Goal: Transaction & Acquisition: Obtain resource

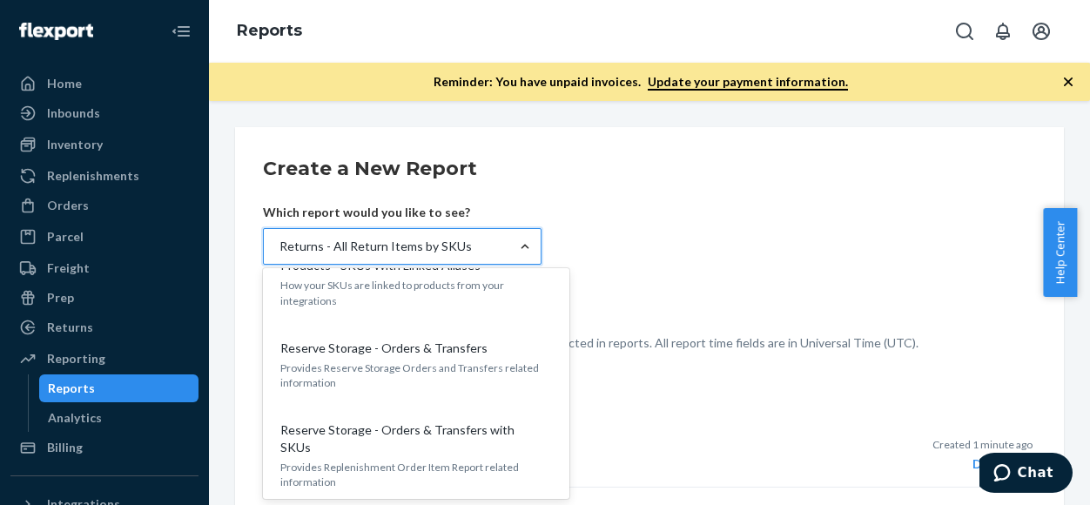
scroll to position [1721, 0]
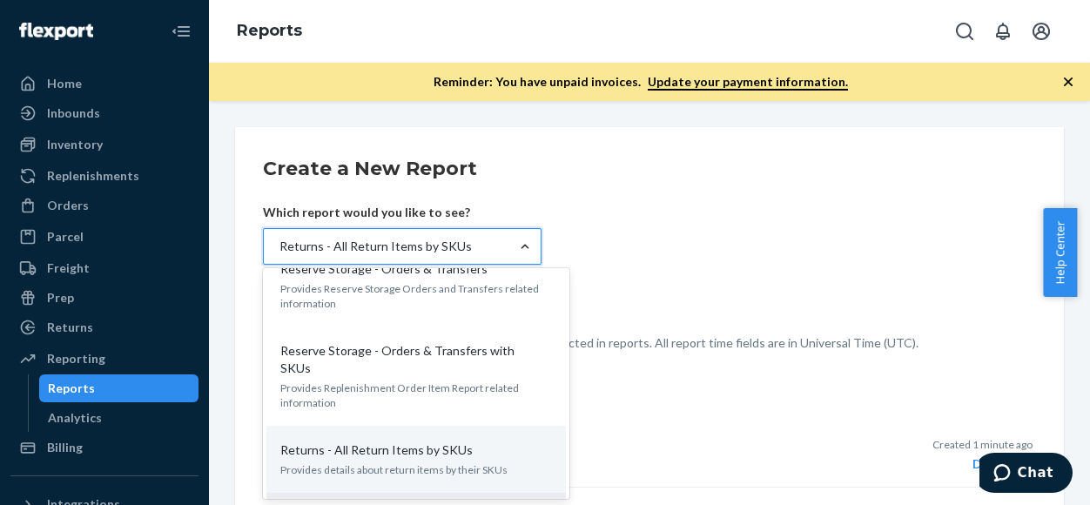
click at [279, 255] on input "option Returns - All Return Items by SKUs, selected. option Returns - All Retur…" at bounding box center [279, 246] width 2 height 17
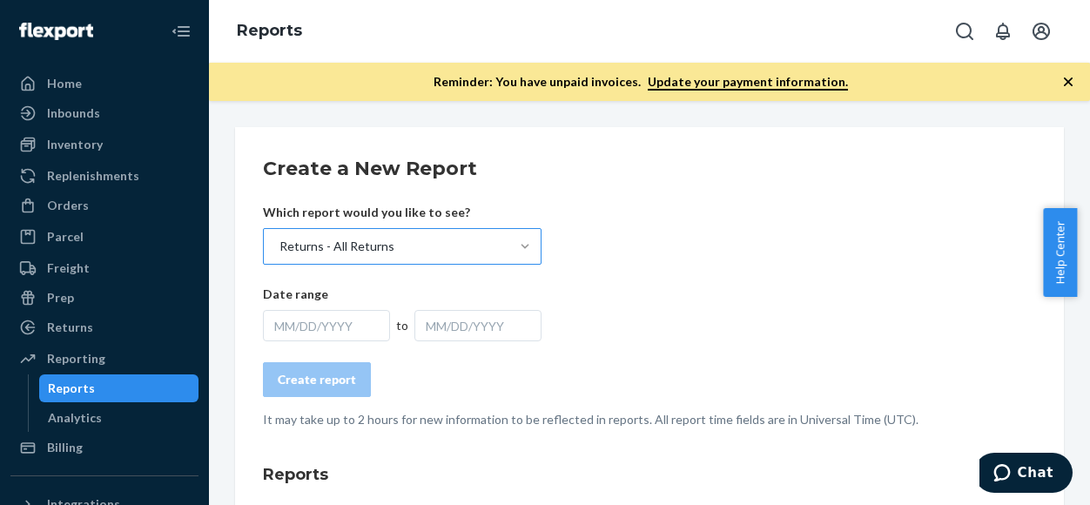
click at [333, 325] on div "MM/DD/YYYY" at bounding box center [326, 325] width 127 height 31
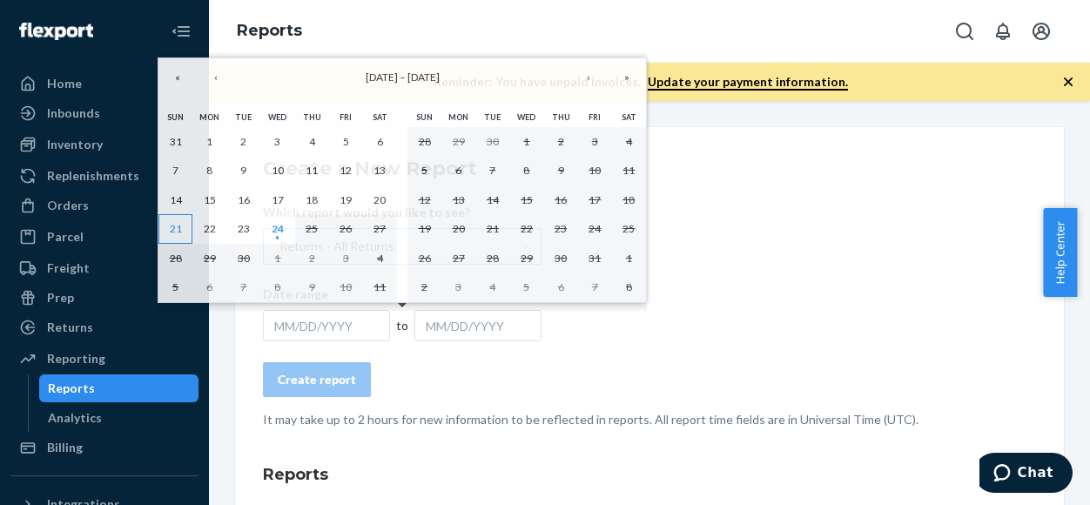
click at [177, 229] on abbr "21" at bounding box center [176, 228] width 12 height 13
click at [274, 227] on abbr "24" at bounding box center [278, 228] width 12 height 13
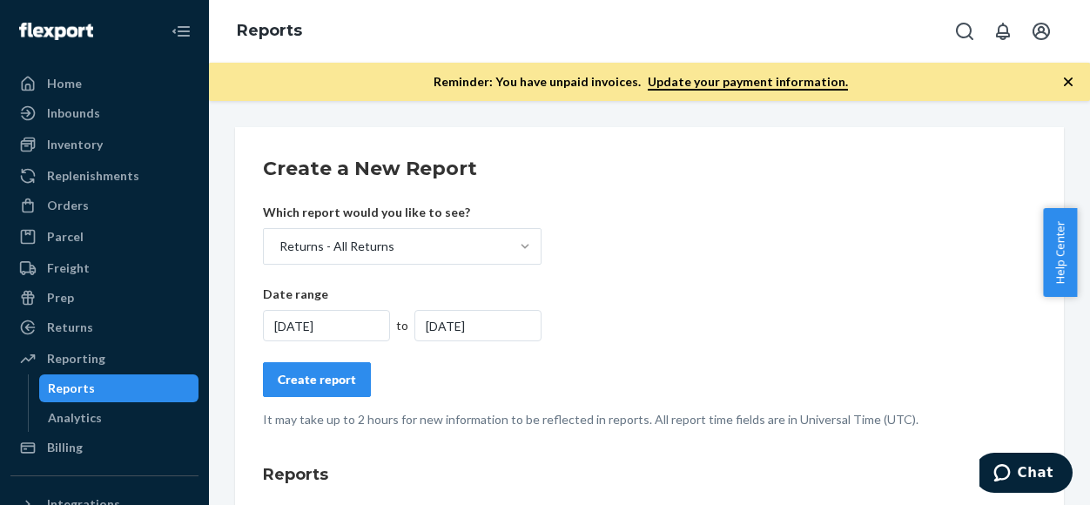
click at [331, 381] on div "Create report" at bounding box center [317, 379] width 78 height 17
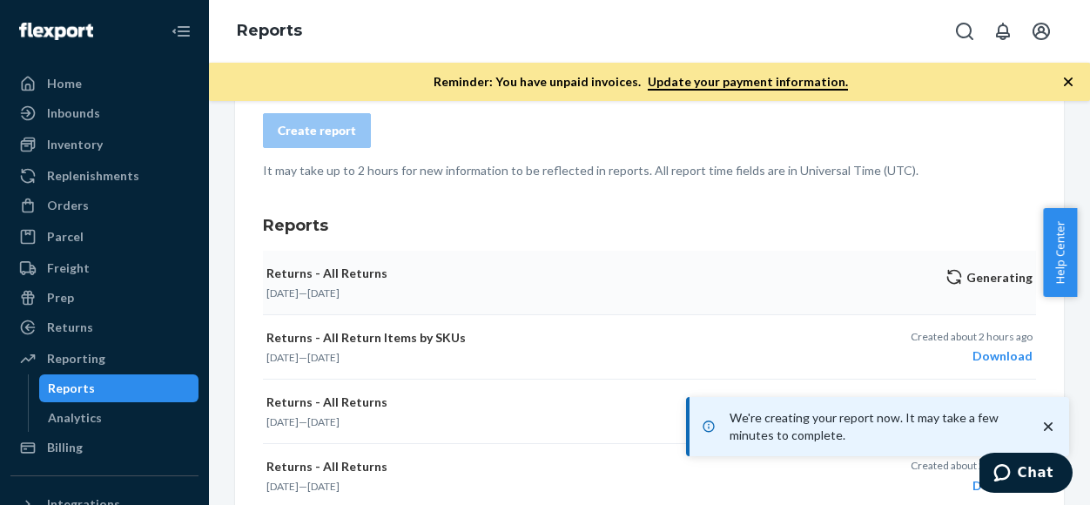
scroll to position [174, 0]
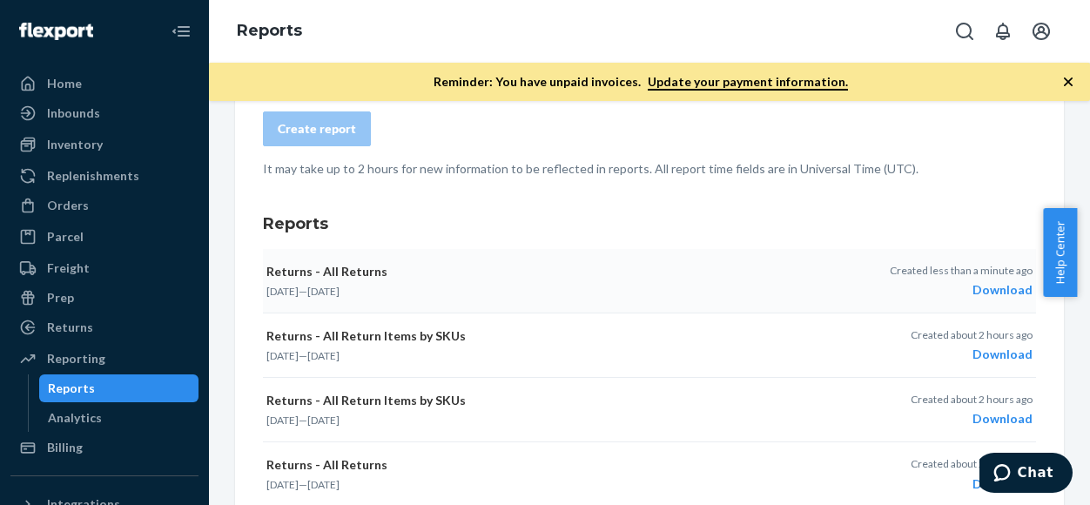
click at [986, 293] on div "Download" at bounding box center [961, 289] width 143 height 17
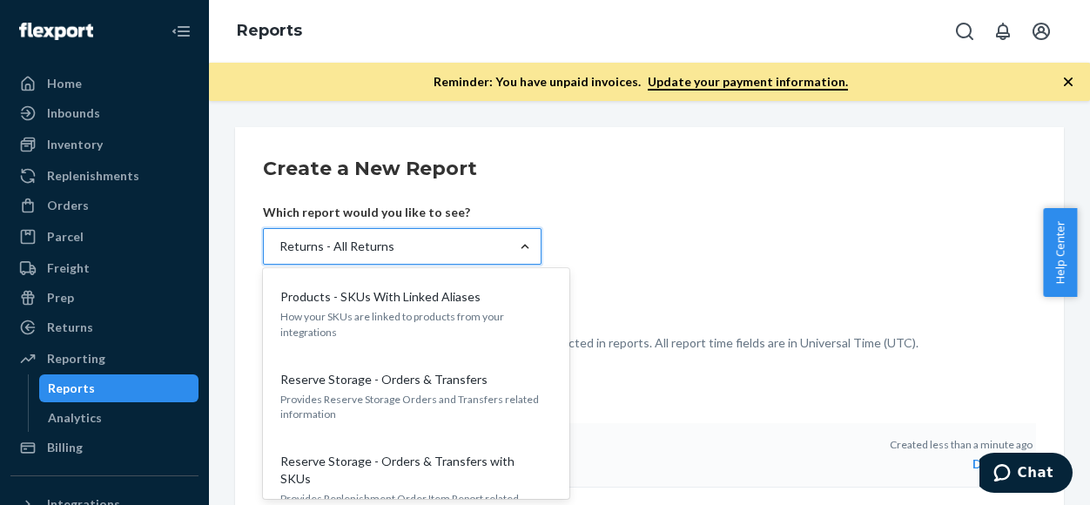
scroll to position [1721, 0]
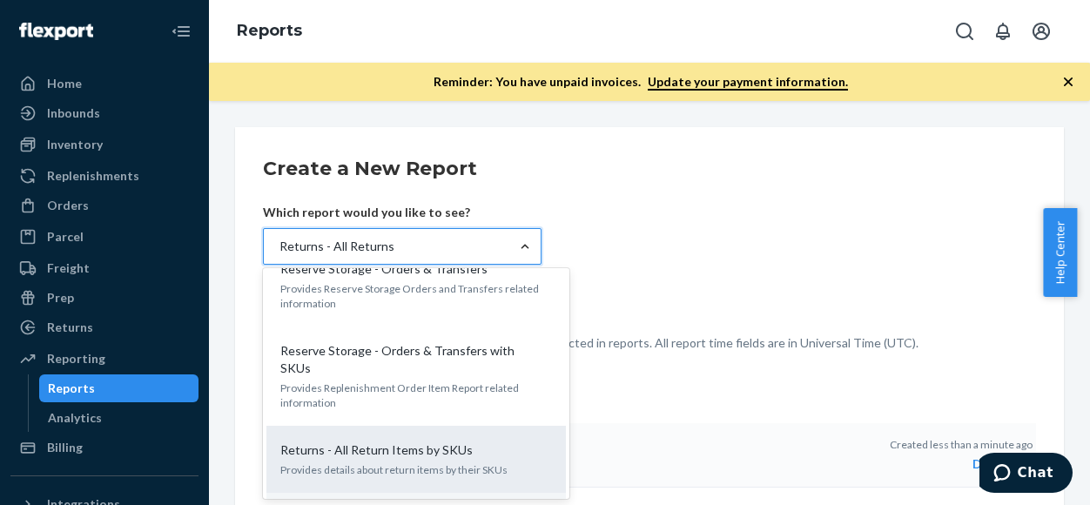
click at [409, 462] on p "Provides details about return items by their SKUs" at bounding box center [416, 469] width 272 height 15
click at [279, 255] on input "option Returns - All Returns, selected. option Returns - All Return Items by SK…" at bounding box center [279, 246] width 2 height 17
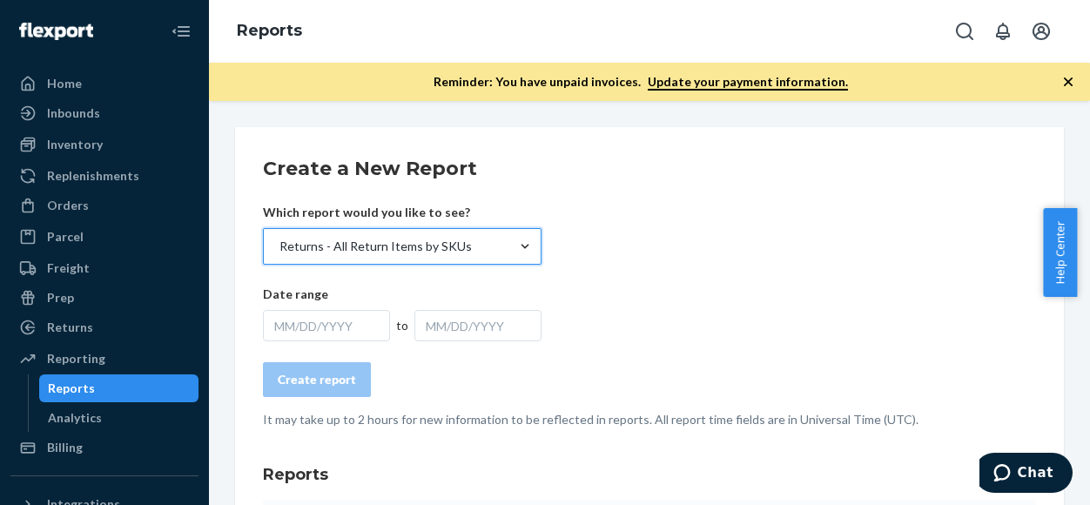
click at [725, 268] on form "Create a New Report Which report would you like to see? option Returns - All Re…" at bounding box center [649, 291] width 773 height 273
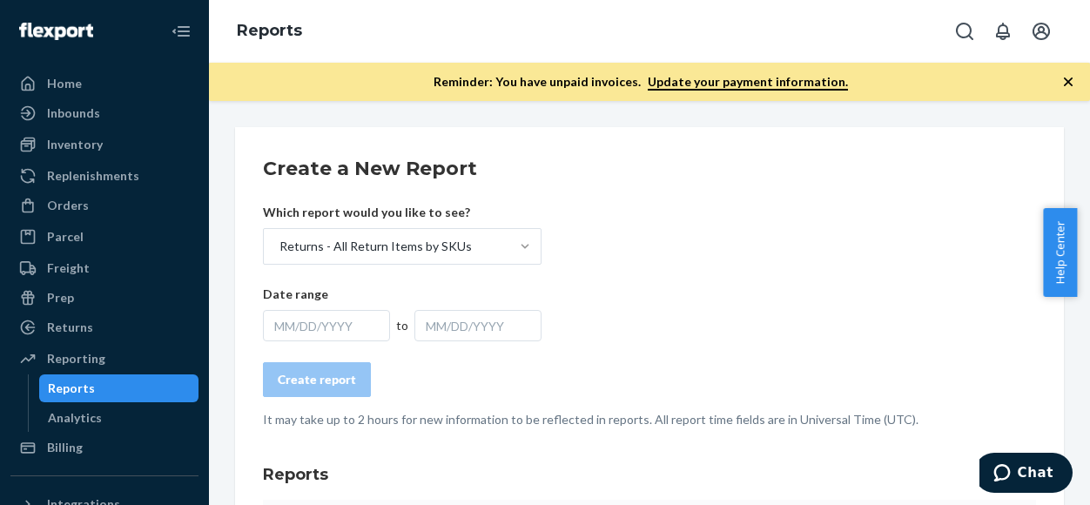
click at [301, 314] on div "MM/DD/YYYY" at bounding box center [326, 325] width 127 height 31
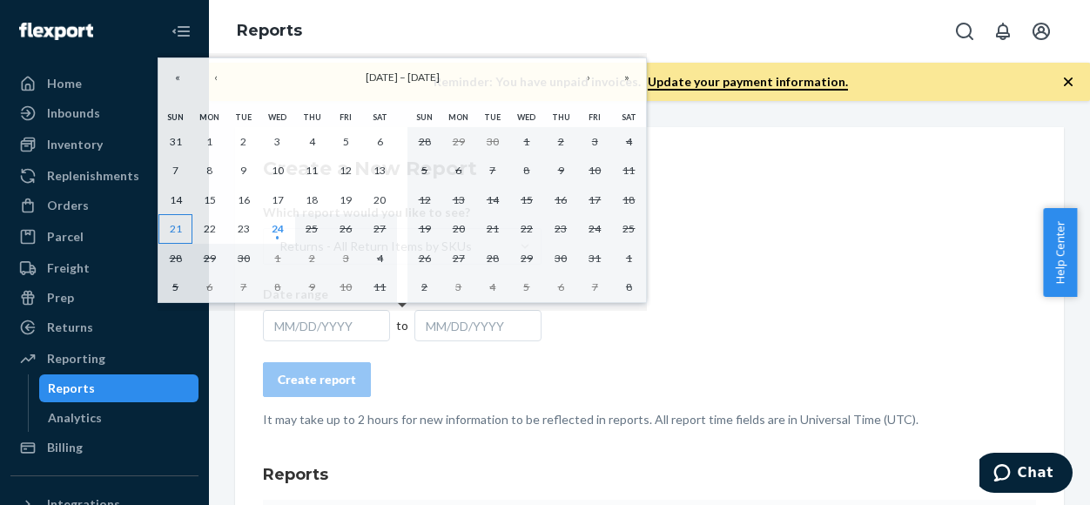
click at [180, 224] on abbr "21" at bounding box center [176, 228] width 12 height 13
click at [269, 224] on button "24" at bounding box center [277, 229] width 34 height 30
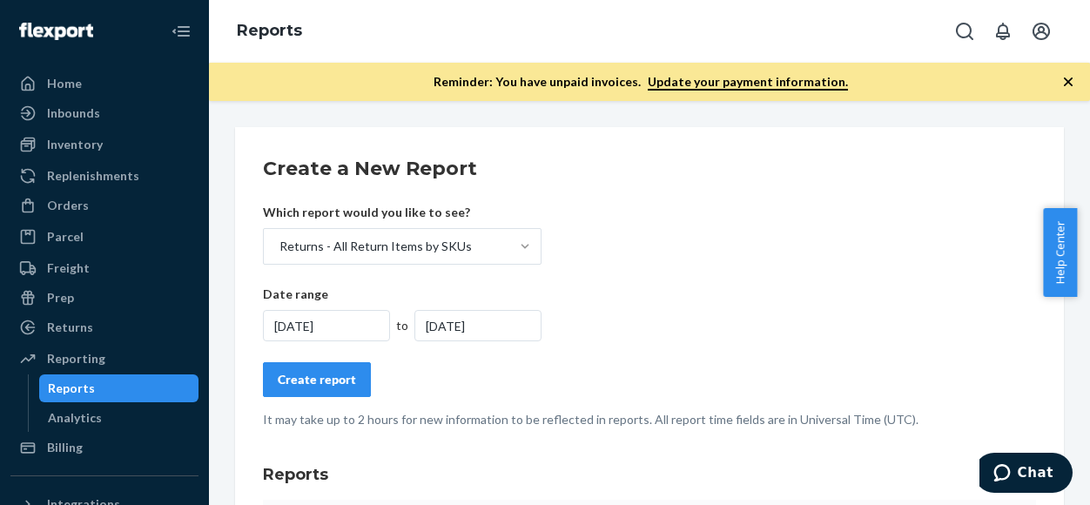
click at [327, 379] on div "Create report" at bounding box center [317, 379] width 78 height 17
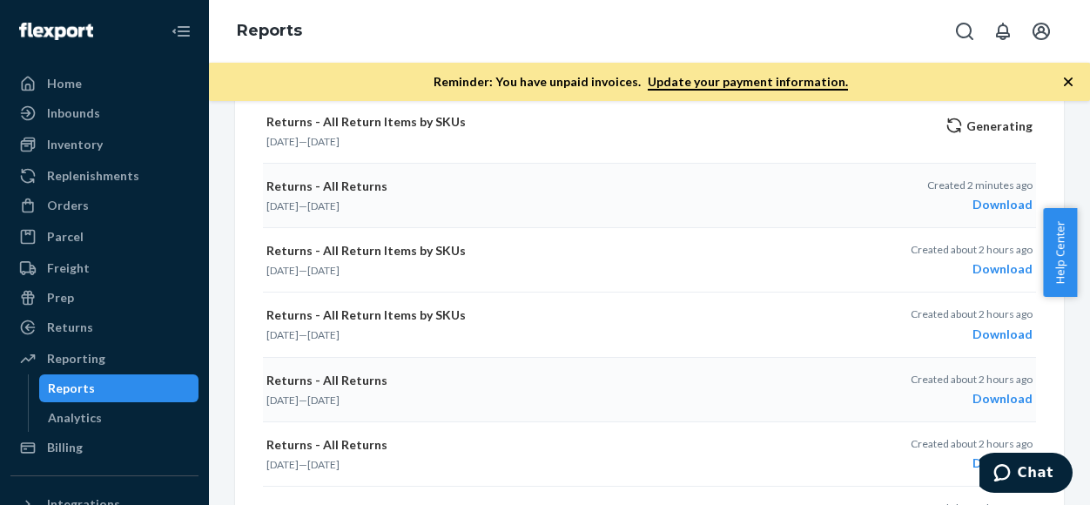
scroll to position [261, 0]
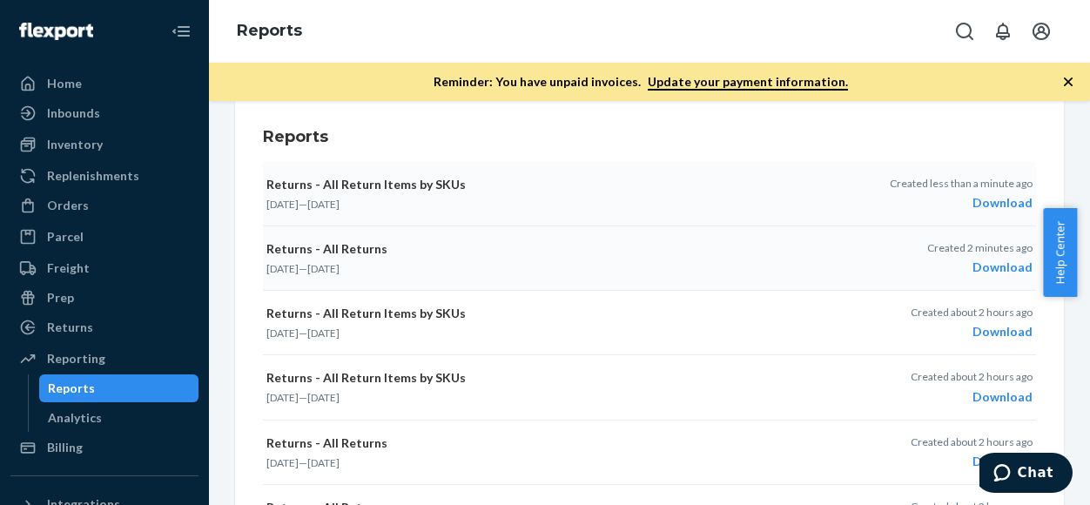
click at [982, 205] on div "Download" at bounding box center [961, 202] width 143 height 17
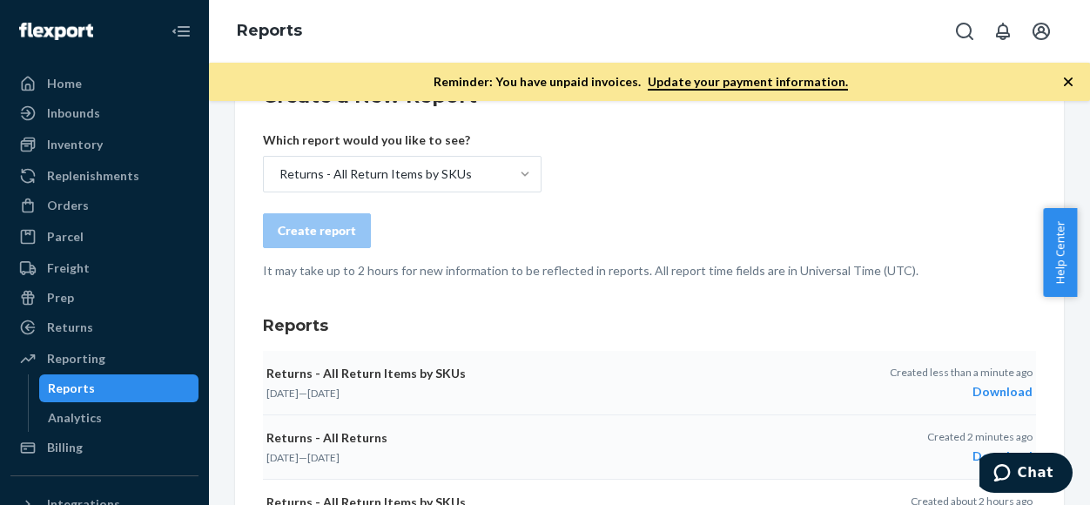
scroll to position [0, 0]
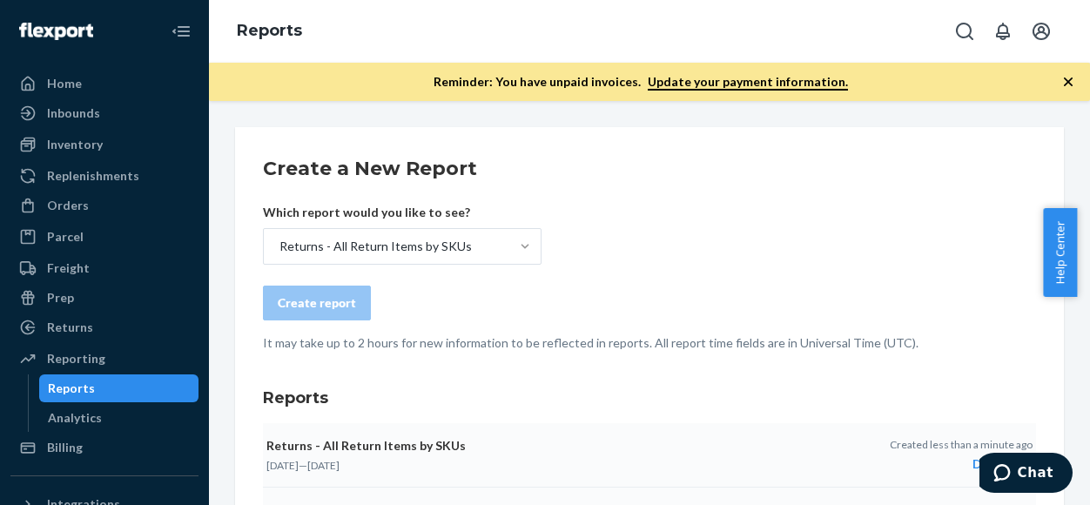
click at [71, 392] on div "Reports" at bounding box center [71, 388] width 47 height 17
drag, startPoint x: 71, startPoint y: 330, endPoint x: 85, endPoint y: 321, distance: 16.4
click at [71, 330] on div "Returns" at bounding box center [70, 327] width 46 height 17
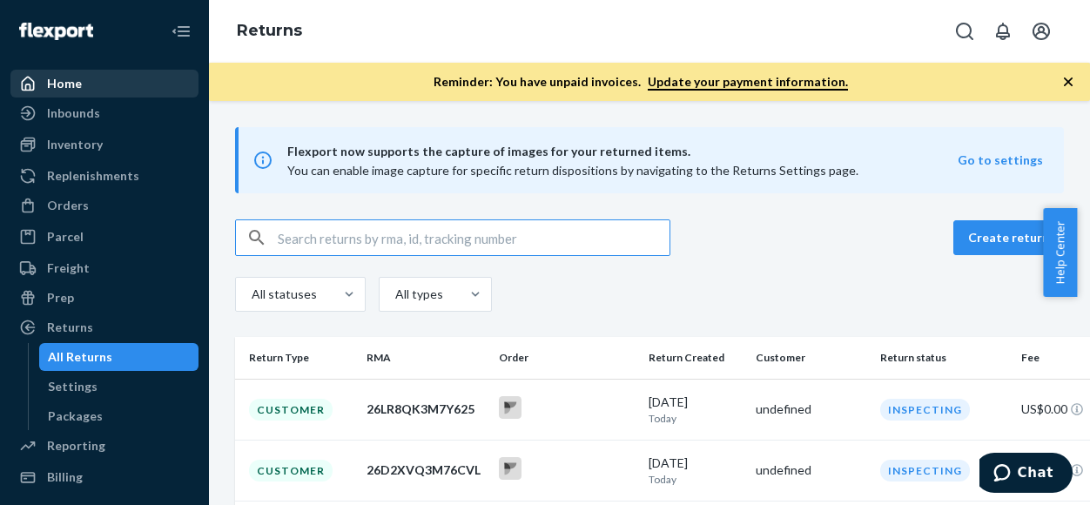
click at [76, 91] on div "Home" at bounding box center [64, 83] width 35 height 17
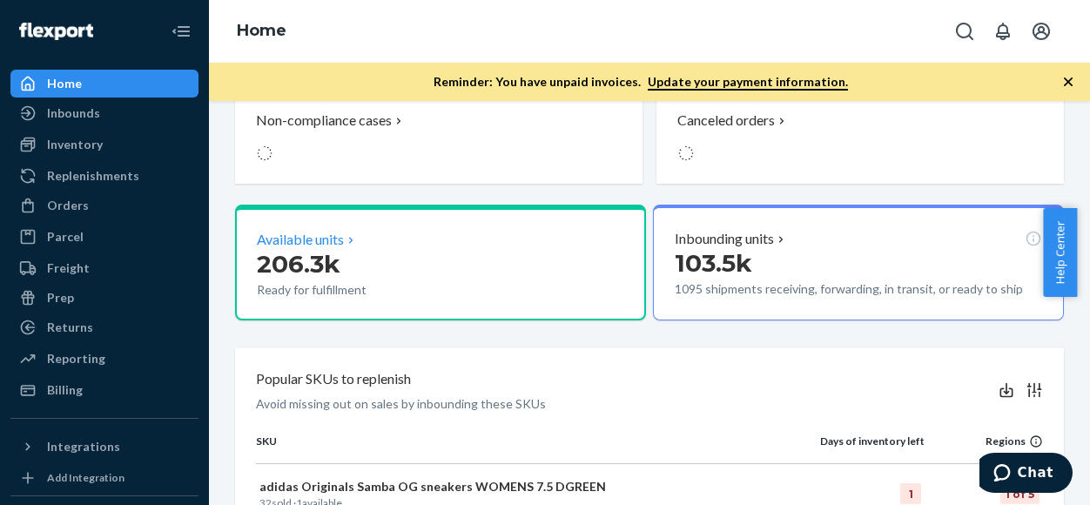
scroll to position [347, 0]
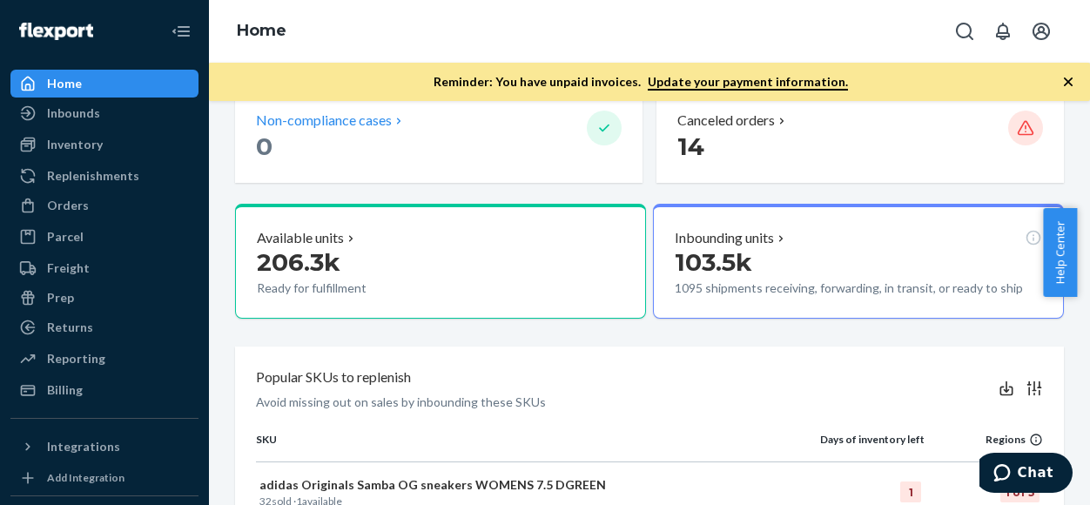
click at [442, 154] on p "0" at bounding box center [414, 146] width 317 height 31
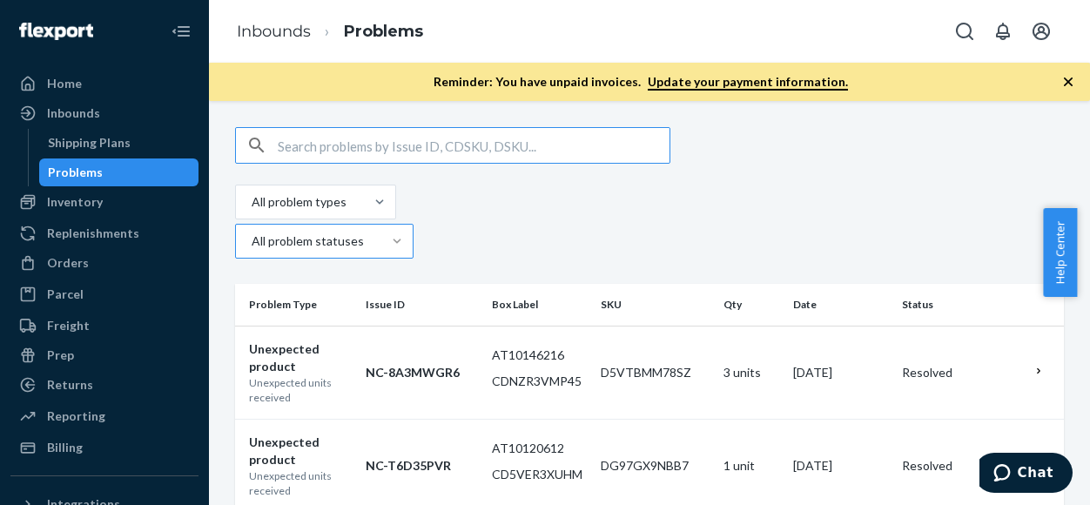
click at [368, 137] on input "text" at bounding box center [474, 145] width 392 height 35
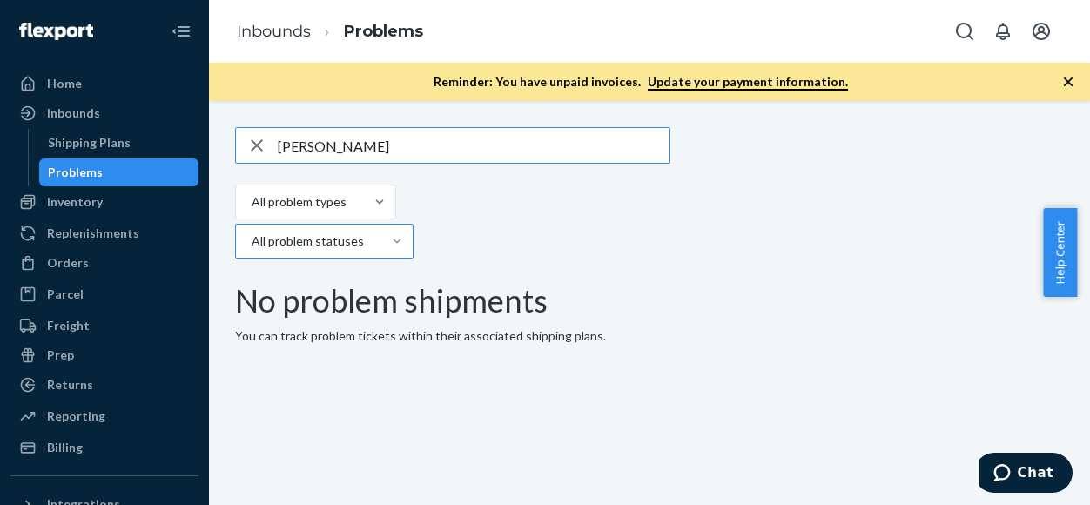
type input "[PERSON_NAME]"
click at [246, 138] on icon "button" at bounding box center [256, 145] width 21 height 35
